Goal: Task Accomplishment & Management: Manage account settings

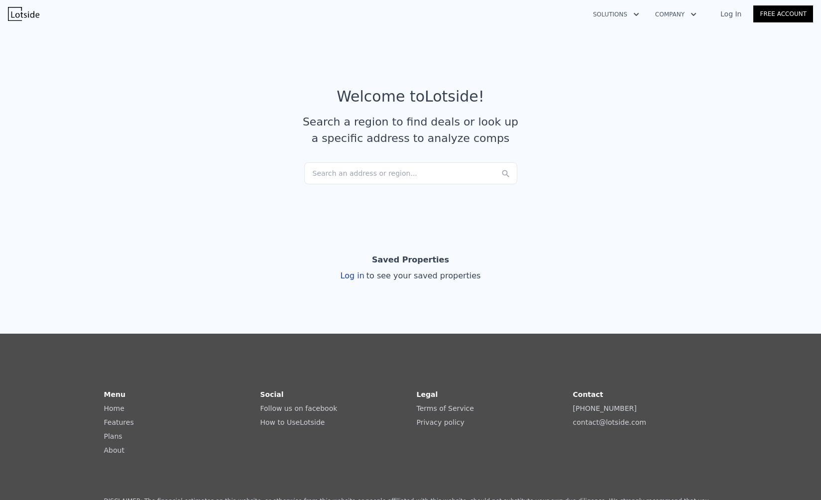
click at [325, 176] on div "Search an address or region..." at bounding box center [410, 173] width 213 height 22
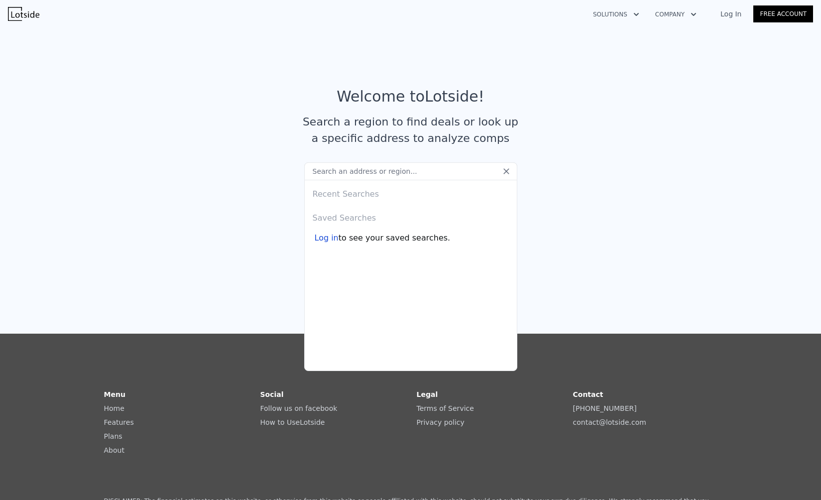
click at [325, 176] on input "text" at bounding box center [410, 171] width 213 height 18
click at [430, 179] on input "text" at bounding box center [410, 171] width 213 height 18
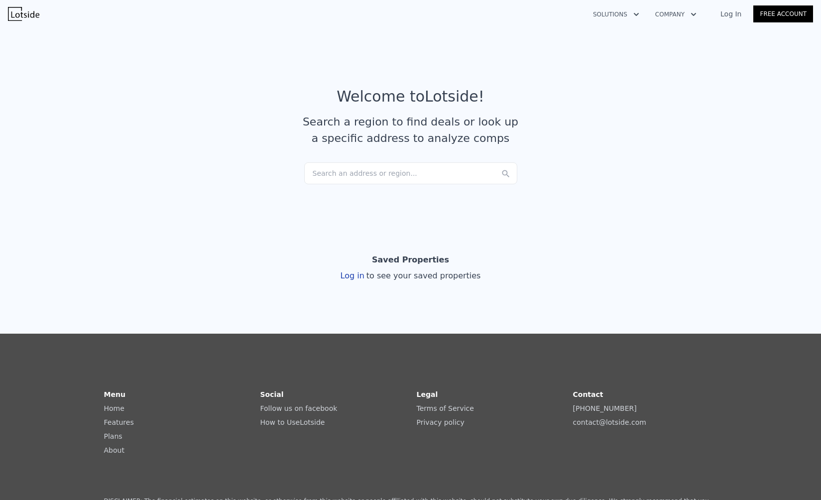
click at [225, 216] on section "Welcome to Lotside ! Search a region to find deals or look up a specific addres…" at bounding box center [410, 121] width 821 height 194
click at [733, 15] on link "Log In" at bounding box center [730, 14] width 45 height 10
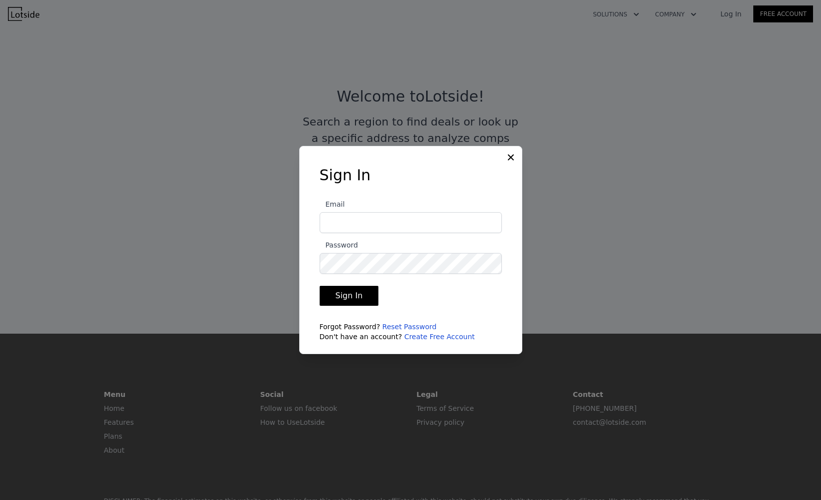
click at [362, 220] on input "Email" at bounding box center [410, 222] width 182 height 21
type input "[EMAIL_ADDRESS][DOMAIN_NAME]"
click at [319, 286] on button "Sign In" at bounding box center [348, 296] width 59 height 20
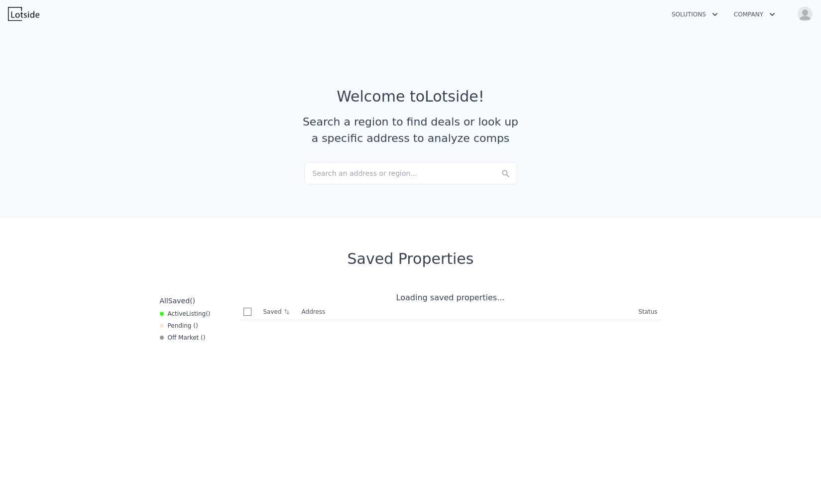
checkbox input "true"
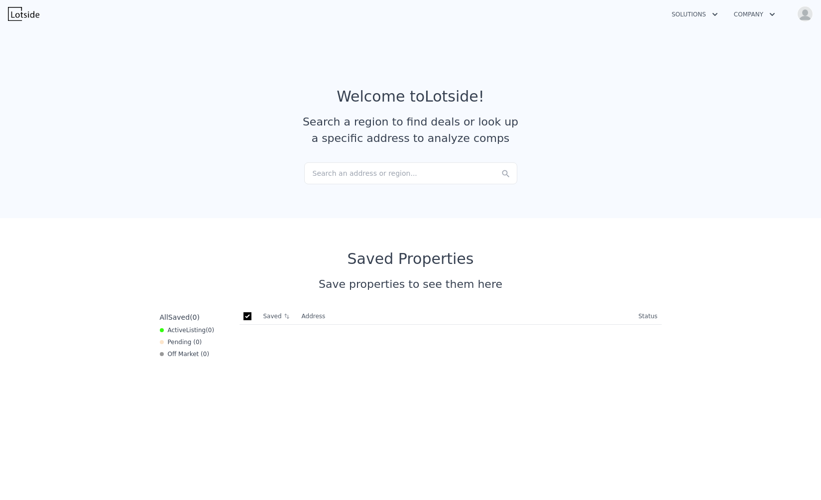
click at [769, 15] on icon "button" at bounding box center [772, 14] width 10 height 12
click at [714, 14] on icon "button" at bounding box center [714, 14] width 5 height 3
